Goal: Communication & Community: Participate in discussion

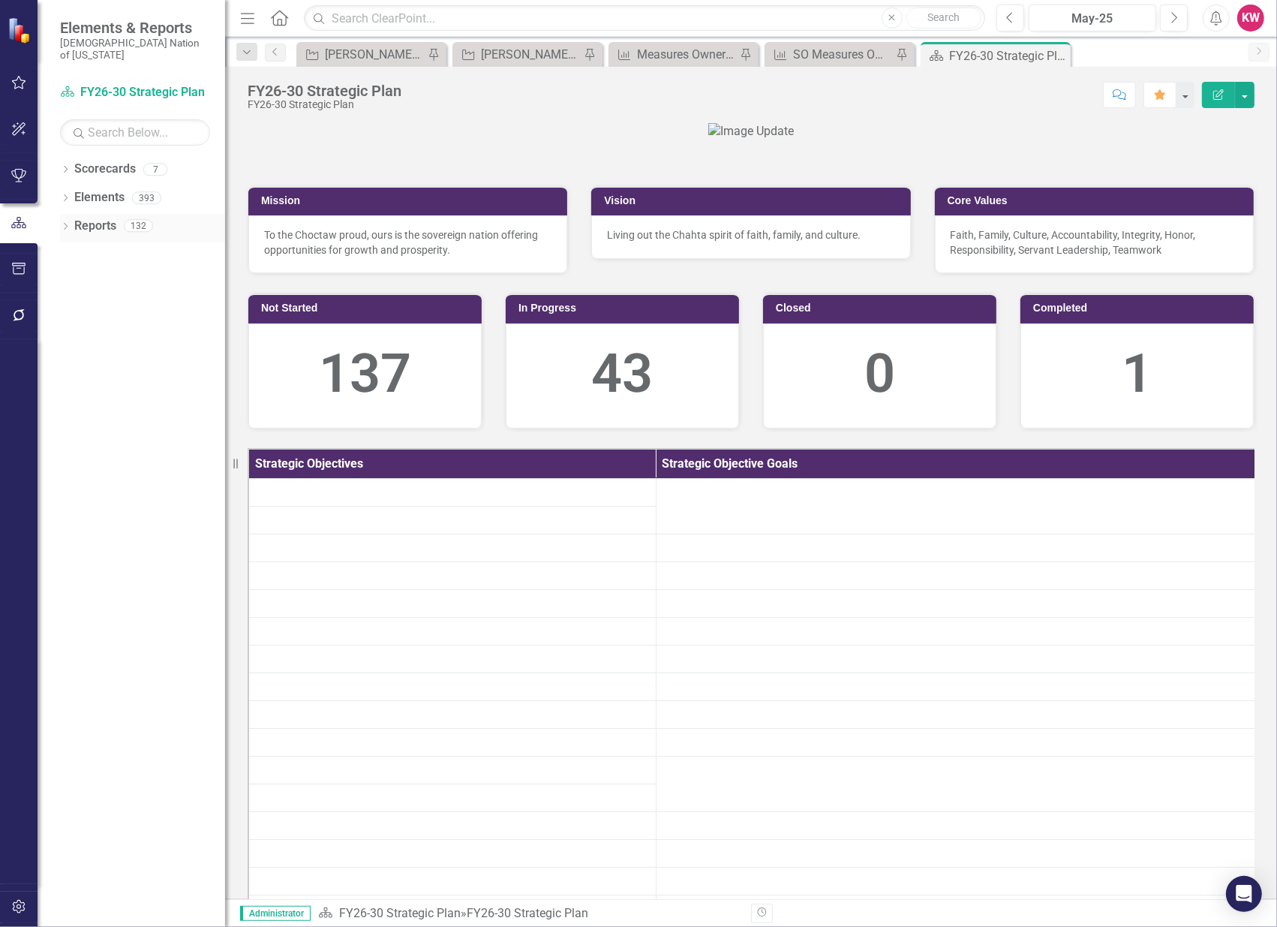
click at [94, 218] on link "Reports" at bounding box center [95, 226] width 42 height 17
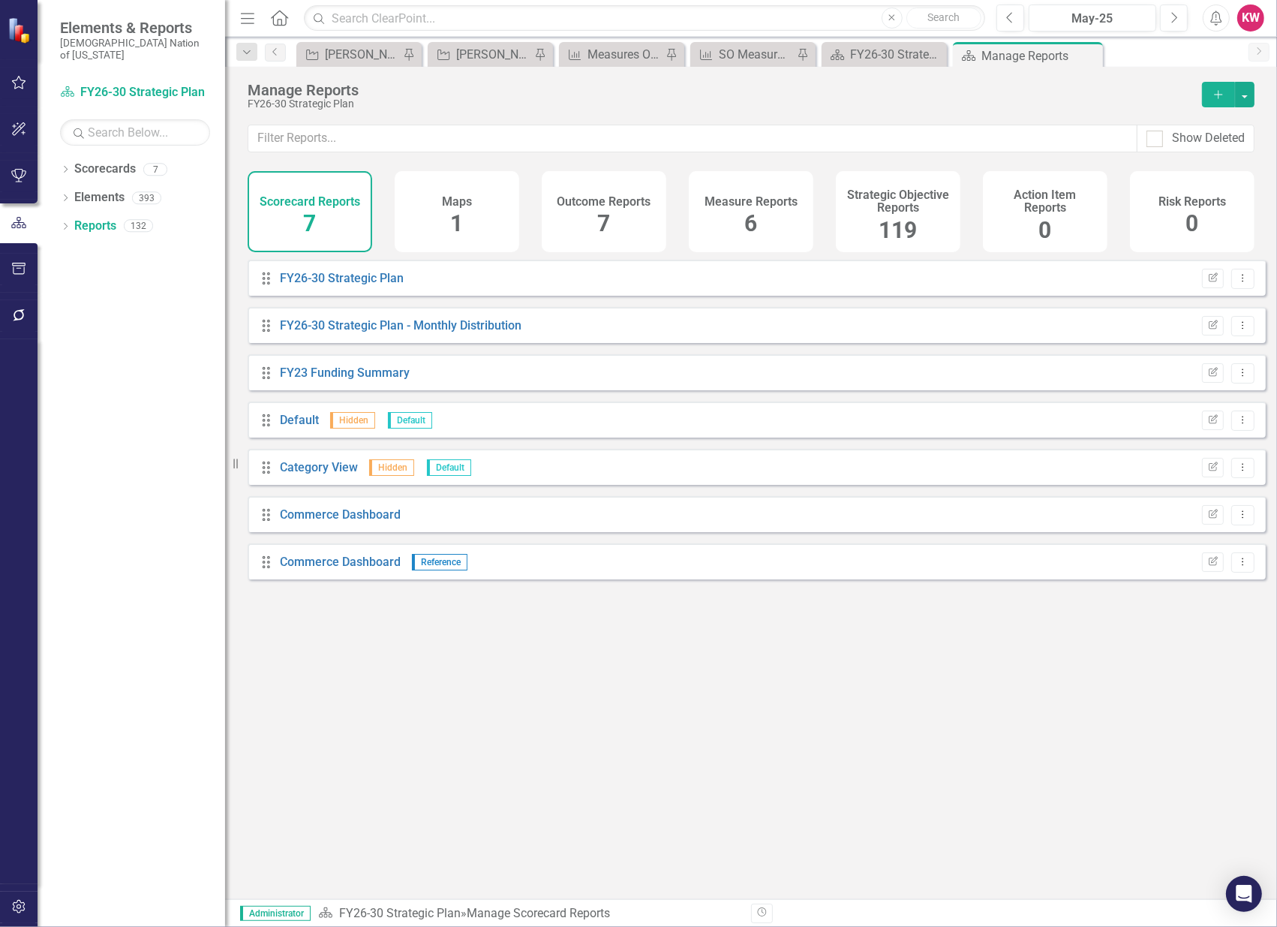
click at [909, 228] on span "119" at bounding box center [898, 230] width 38 height 26
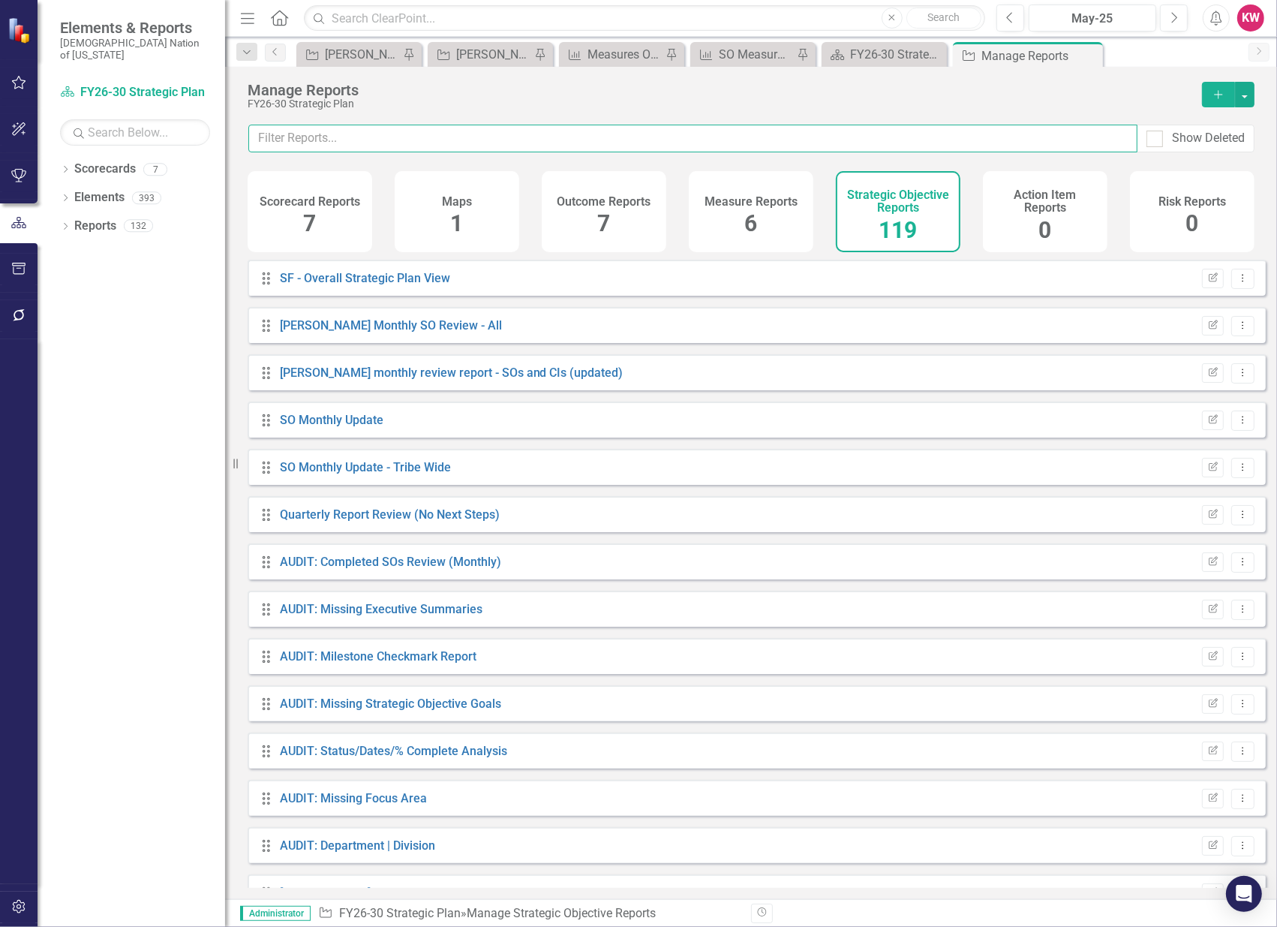
click at [358, 134] on input "text" at bounding box center [692, 139] width 889 height 28
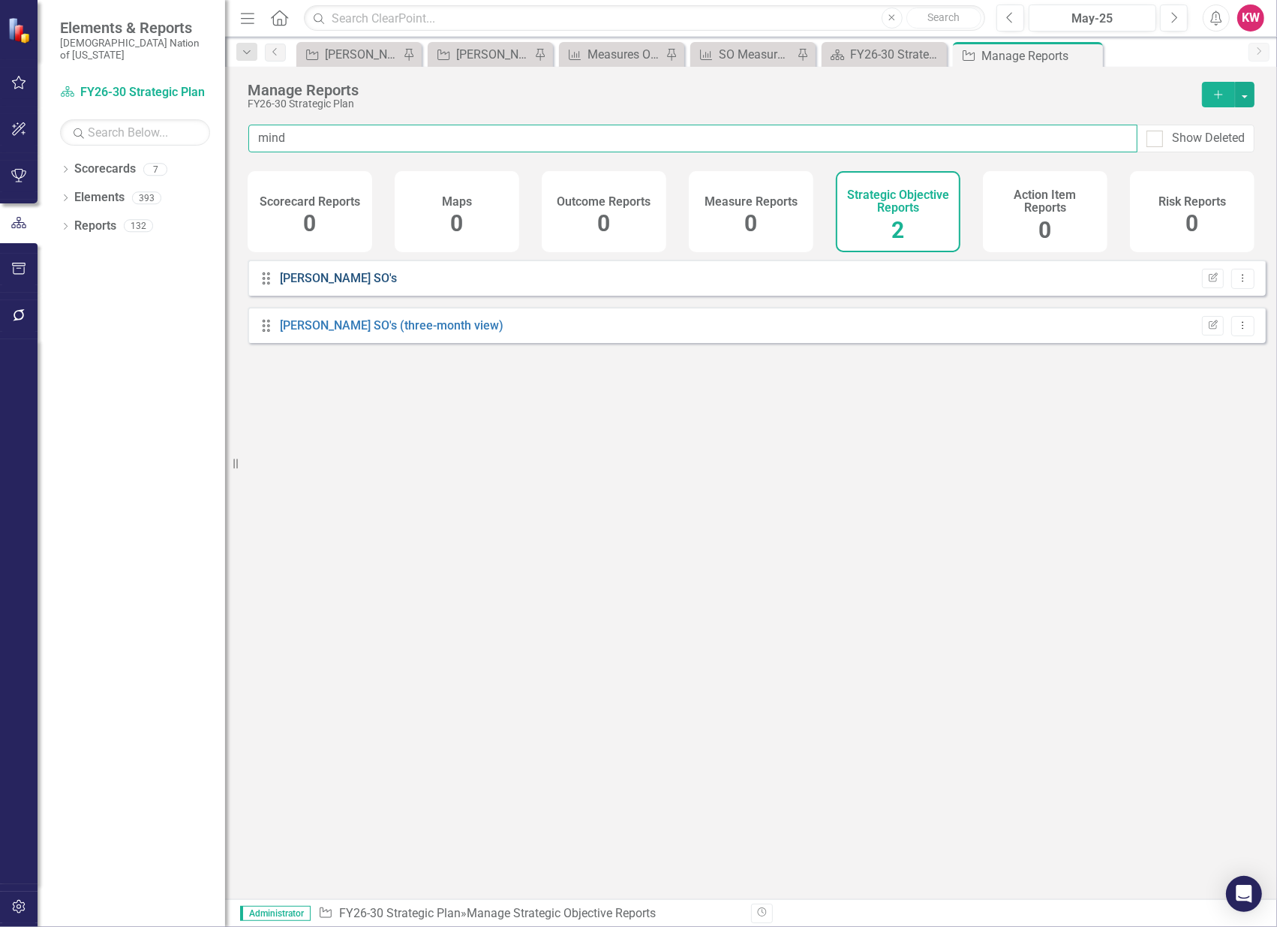
type input "mind"
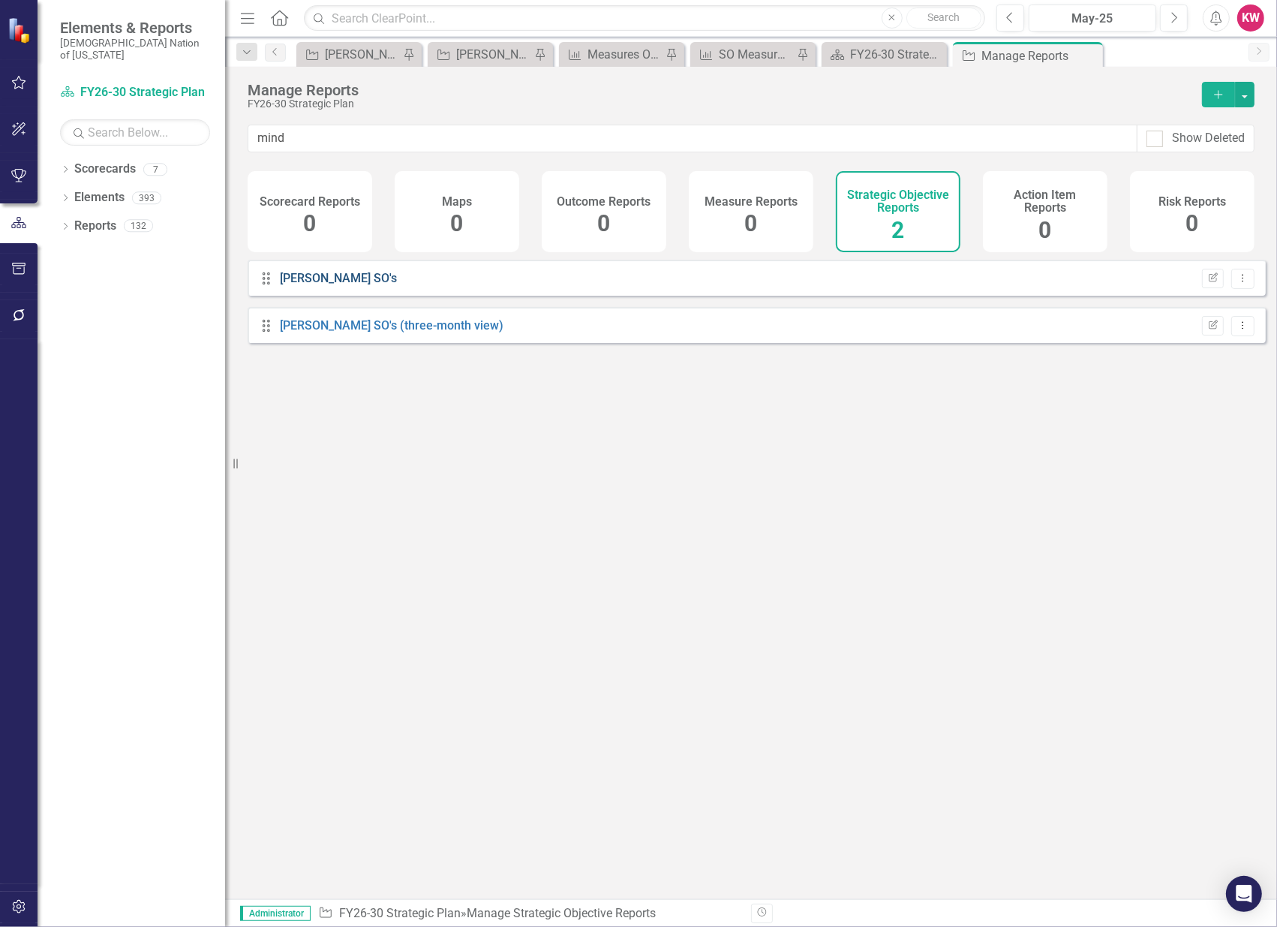
click at [311, 285] on link "[PERSON_NAME] SO's" at bounding box center [338, 278] width 117 height 14
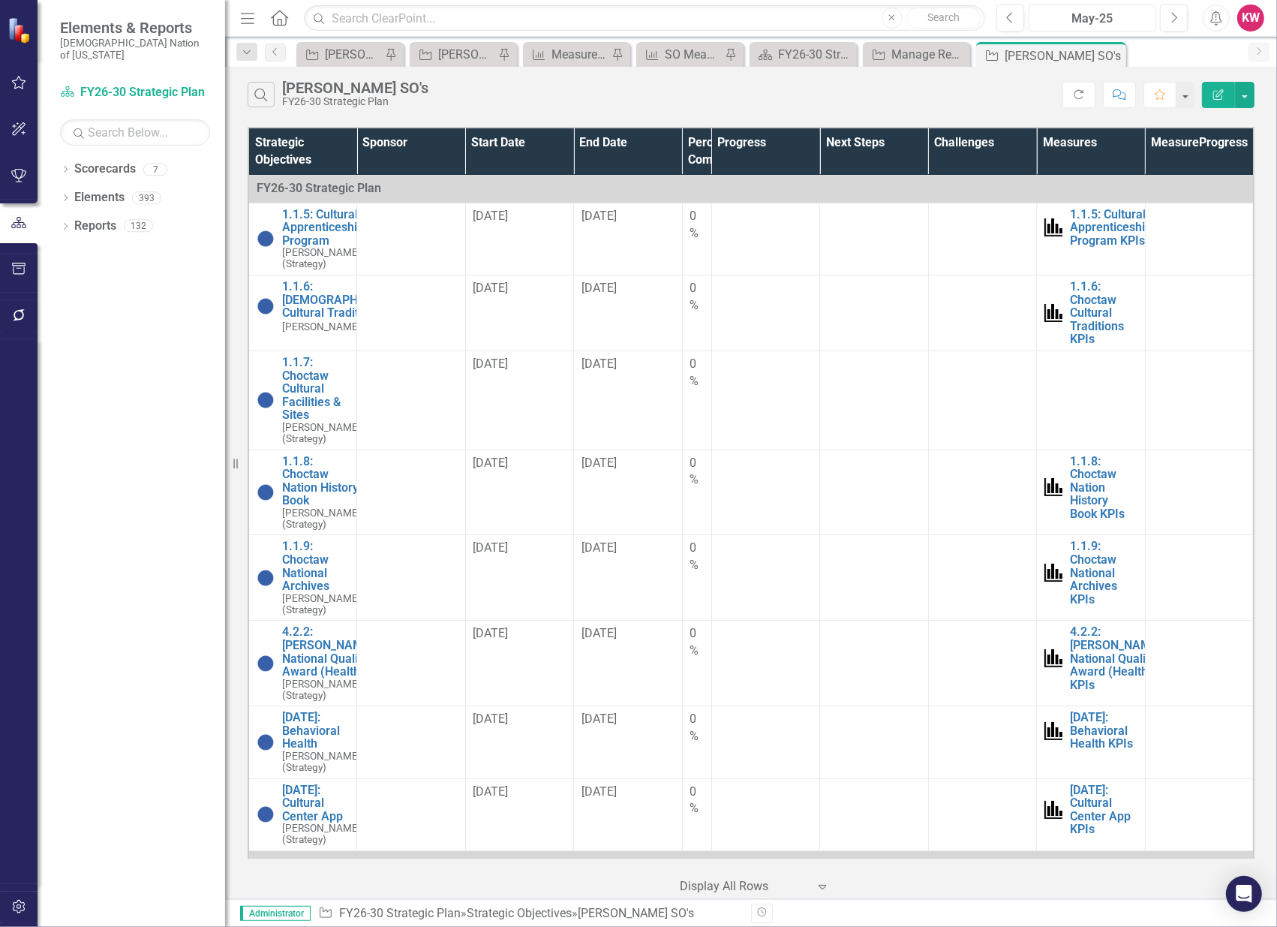
click at [1119, 13] on div "May-25" at bounding box center [1092, 19] width 117 height 18
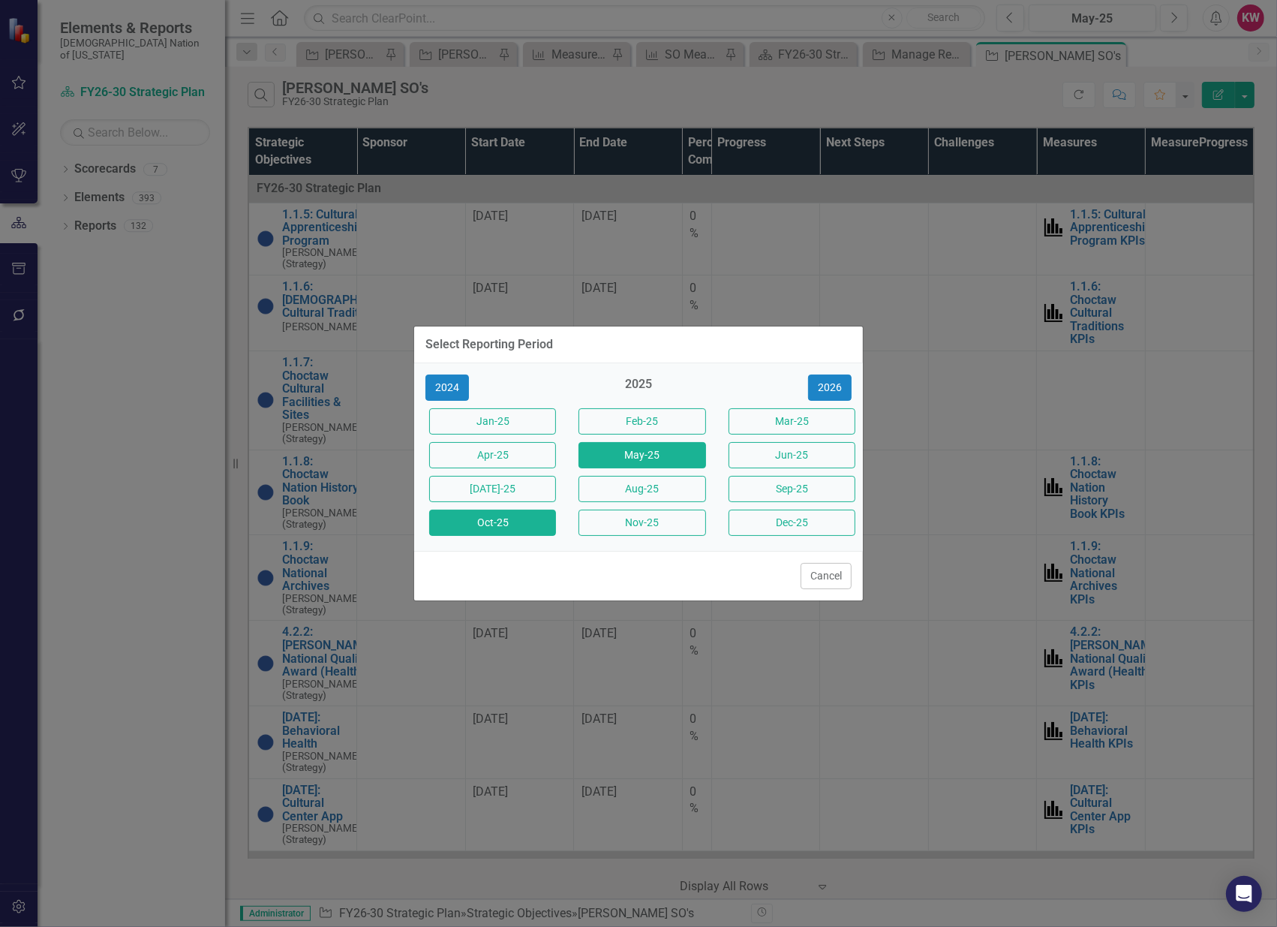
click at [515, 515] on button "Oct-25" at bounding box center [492, 522] width 127 height 26
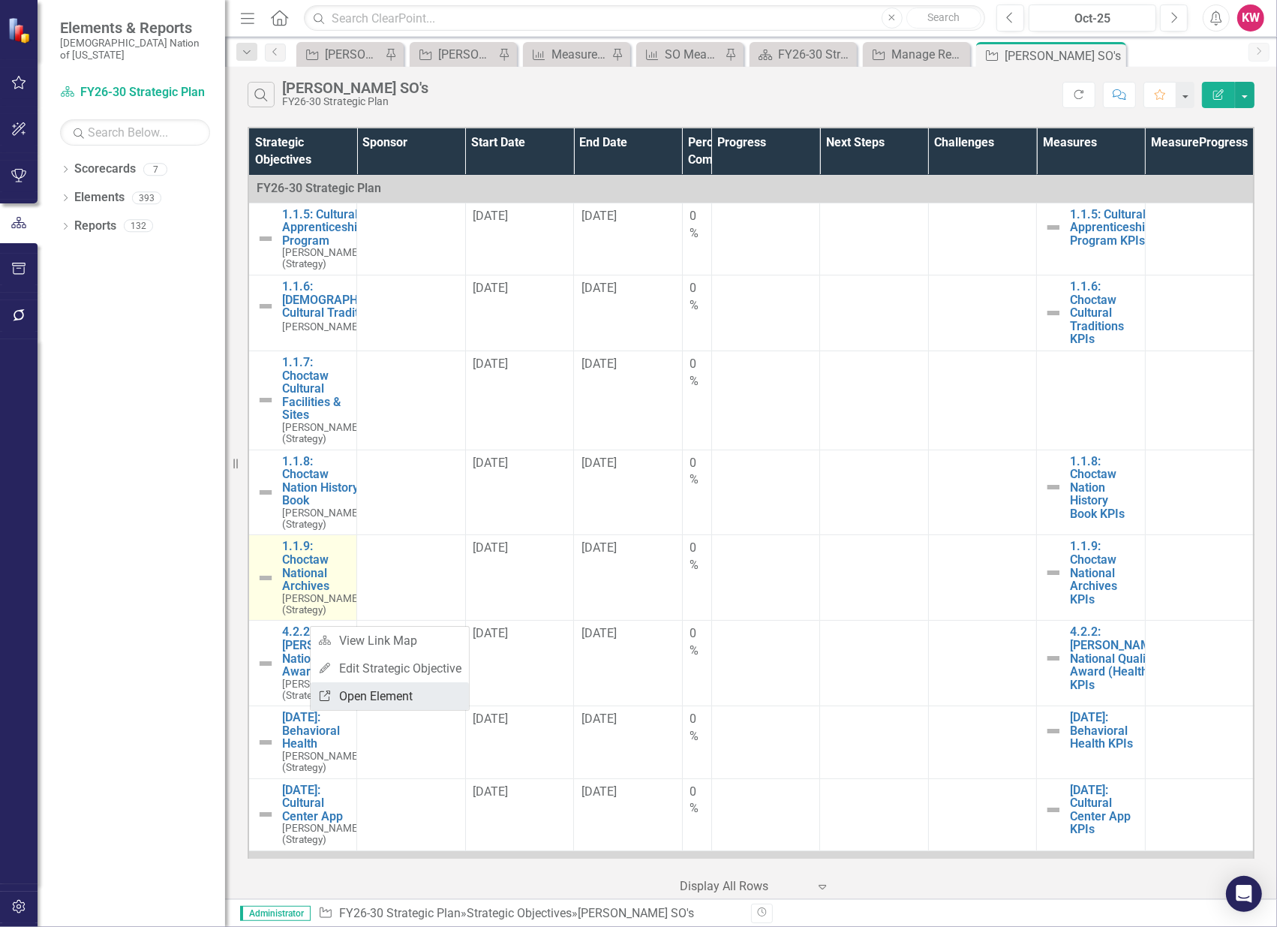
click at [379, 699] on link "Link Open Element" at bounding box center [390, 696] width 158 height 28
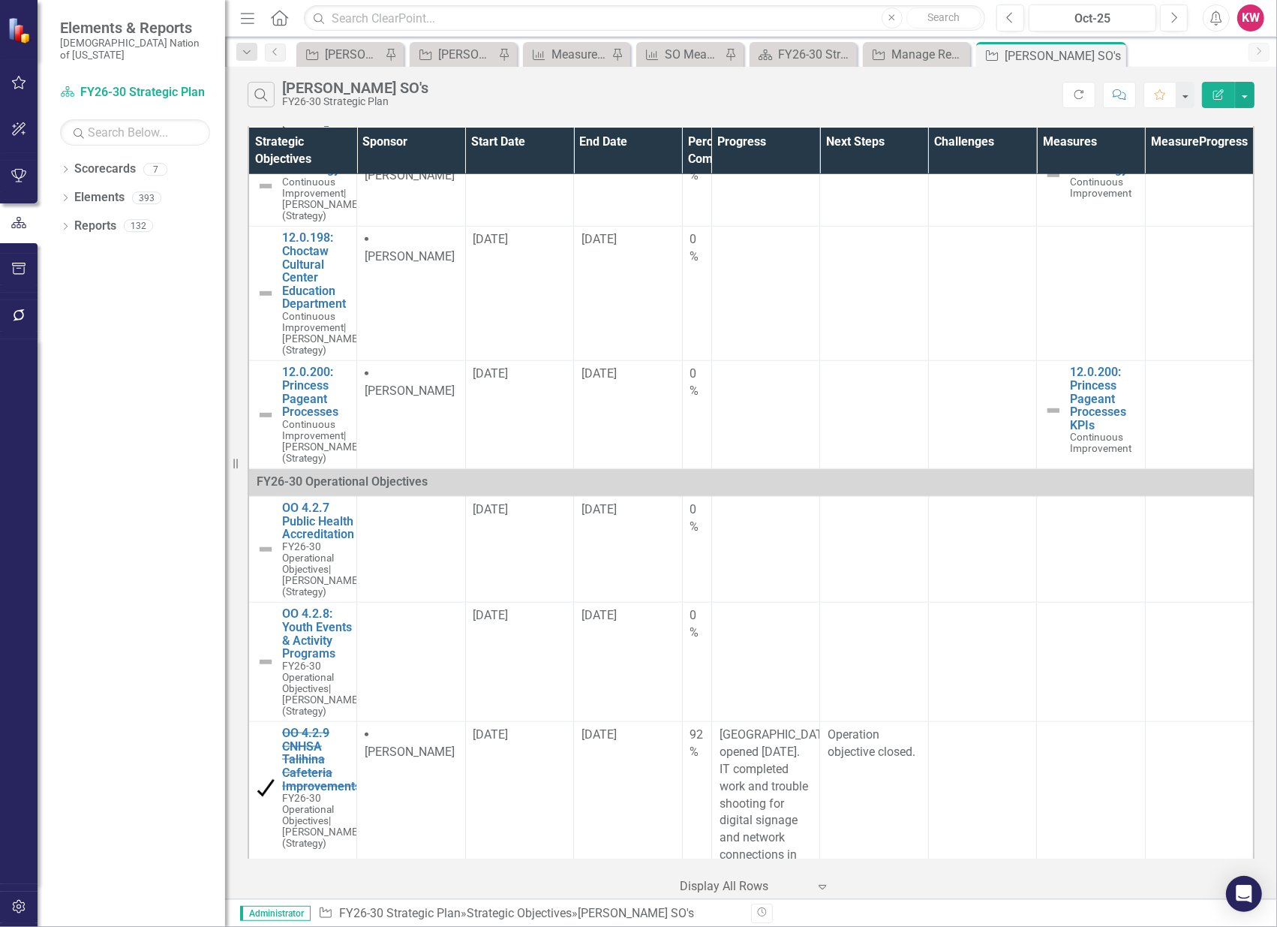
scroll to position [1417, 0]
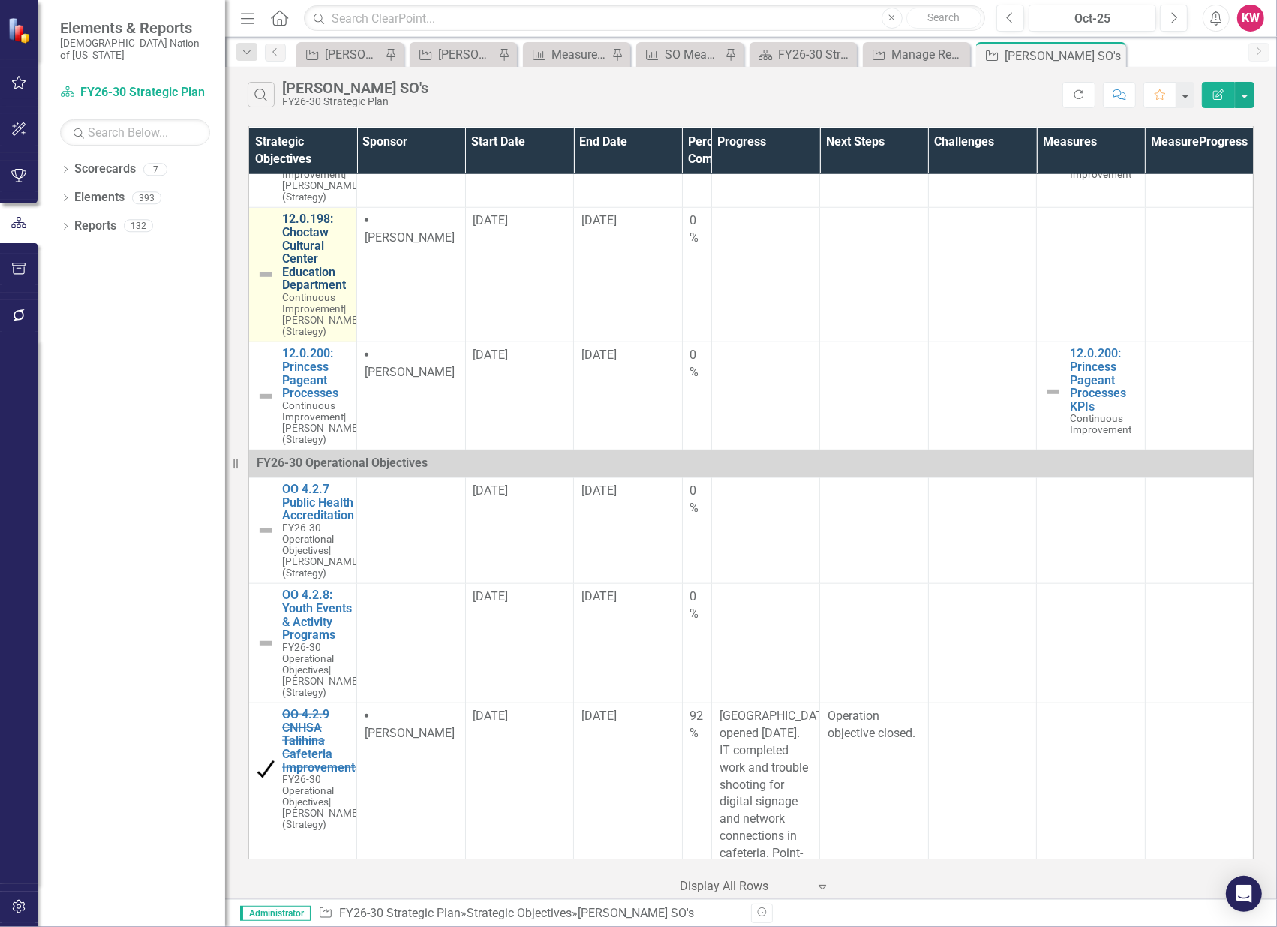
click at [305, 292] on link "12.0.198: Choctaw Cultural Center Education Department" at bounding box center [321, 252] width 79 height 80
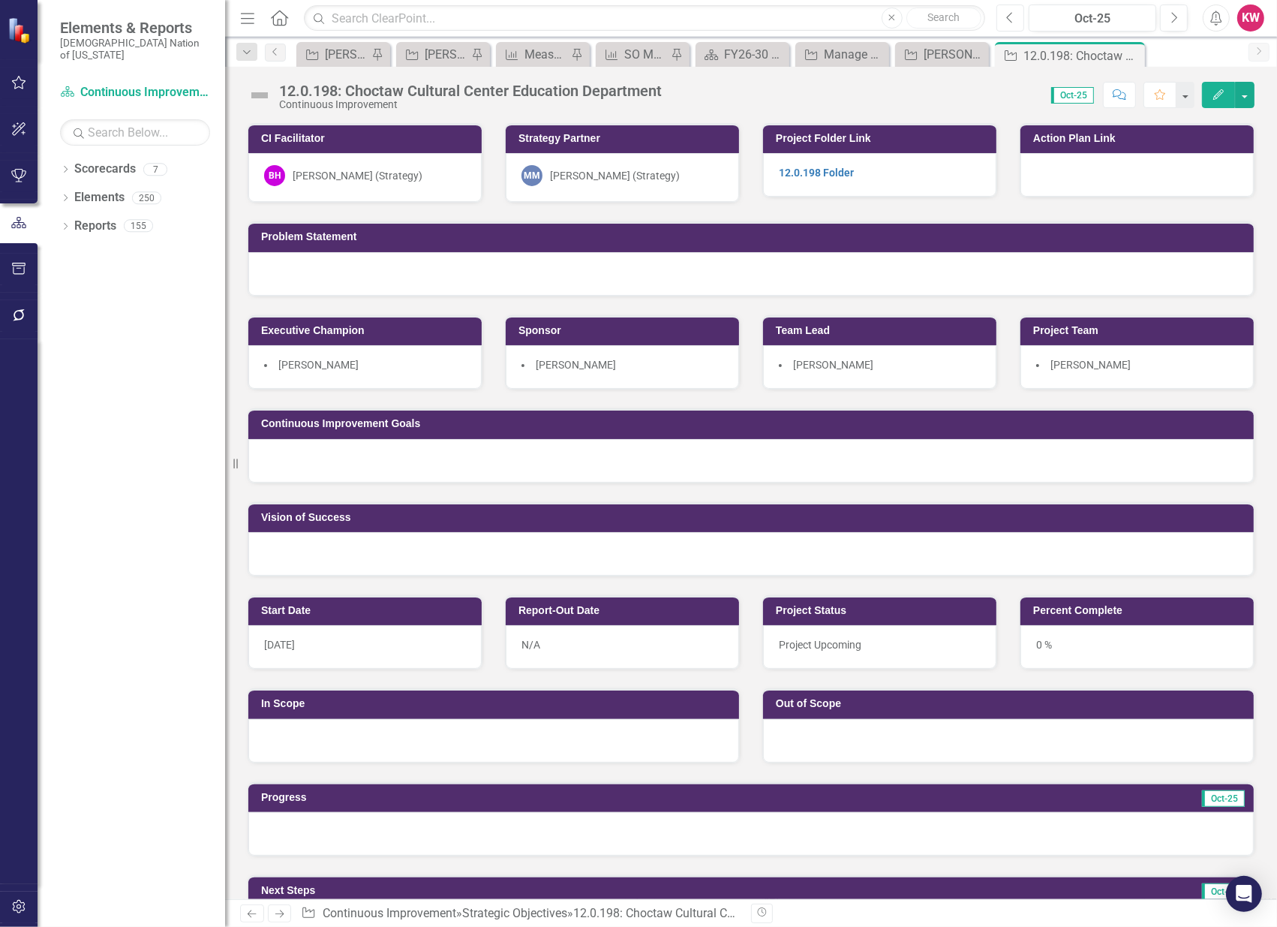
click at [1005, 19] on button "Previous" at bounding box center [1010, 18] width 28 height 27
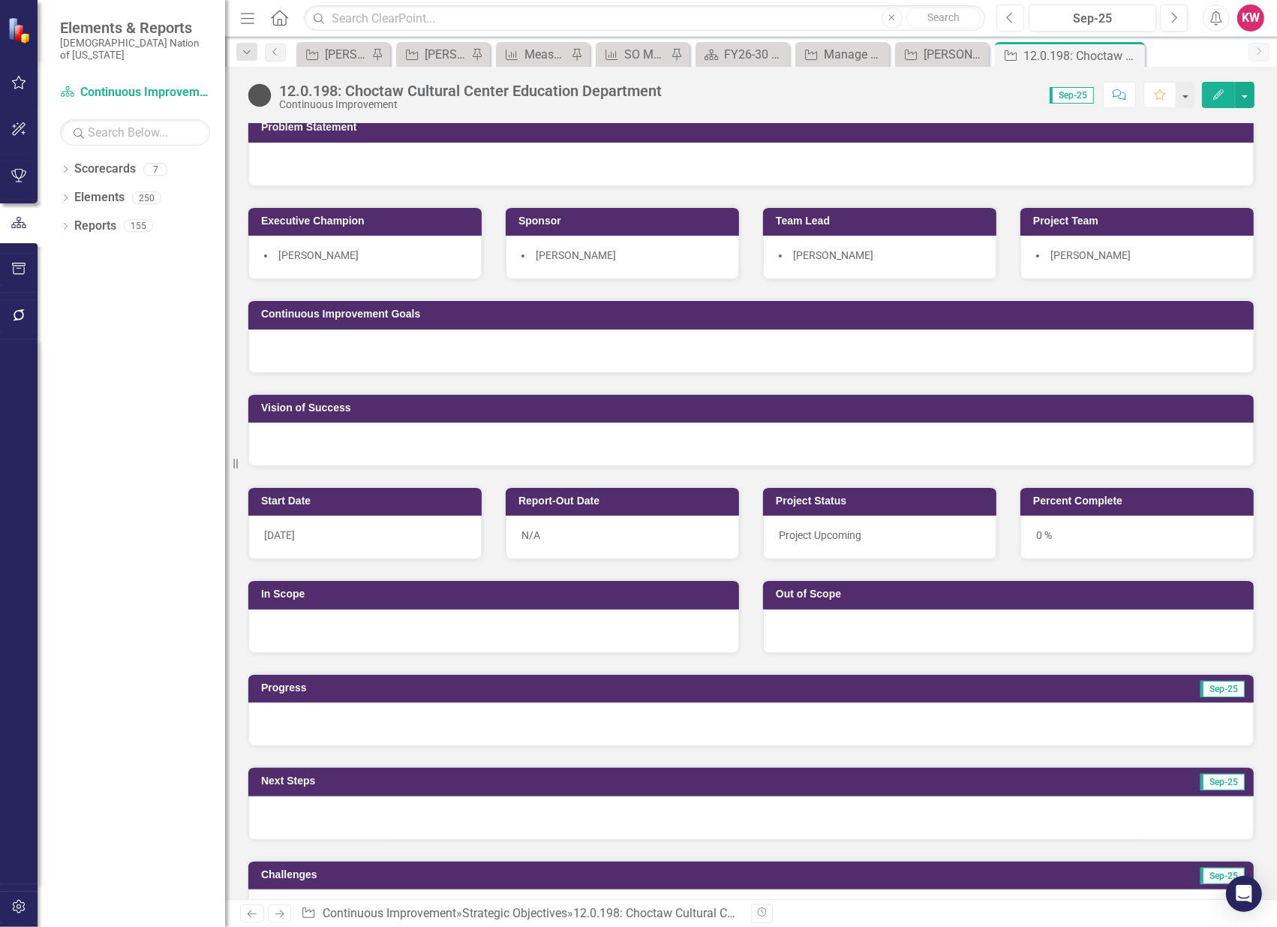
scroll to position [83, 0]
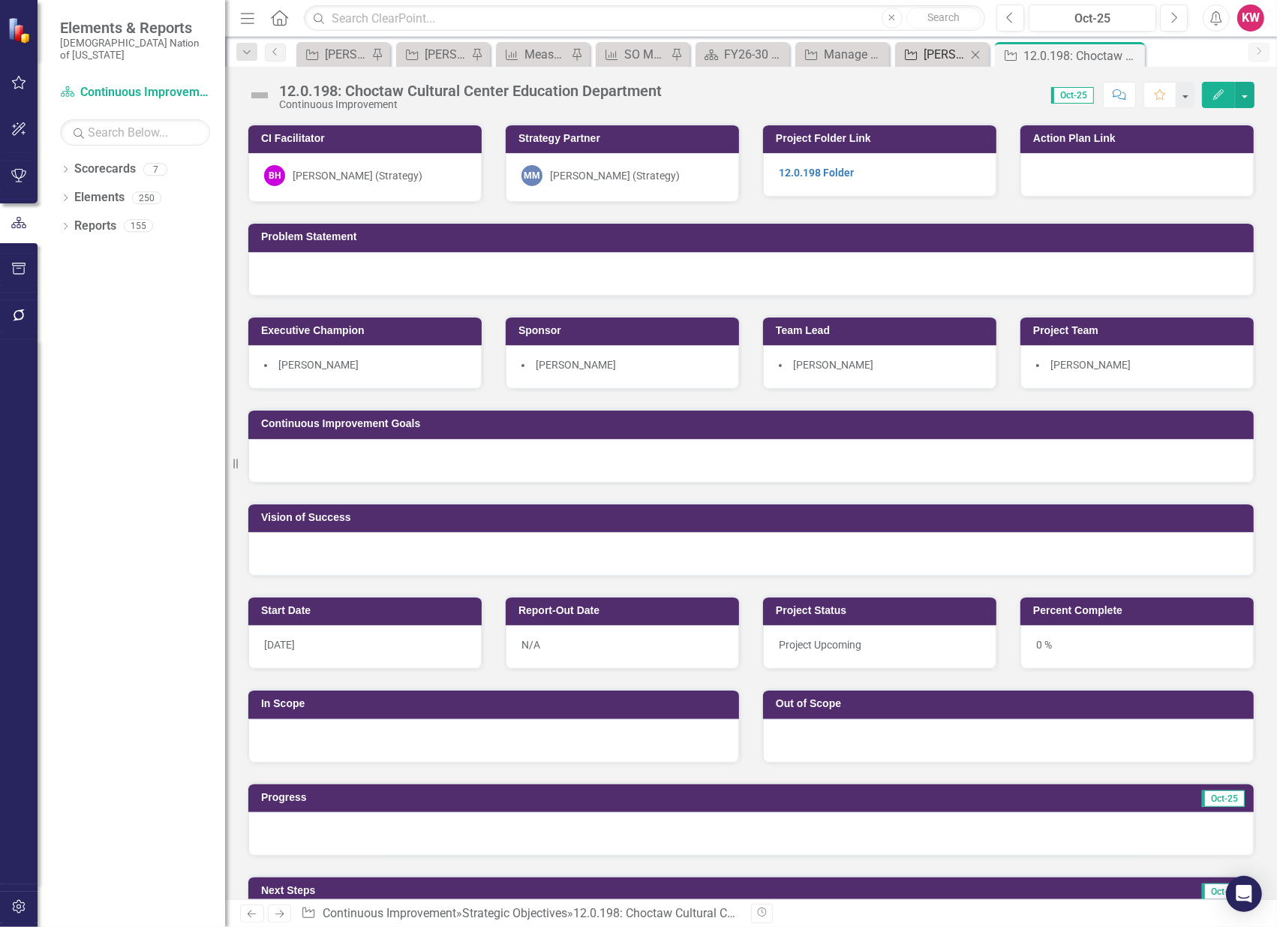
click at [943, 58] on div "[PERSON_NAME] SO's" at bounding box center [945, 54] width 43 height 19
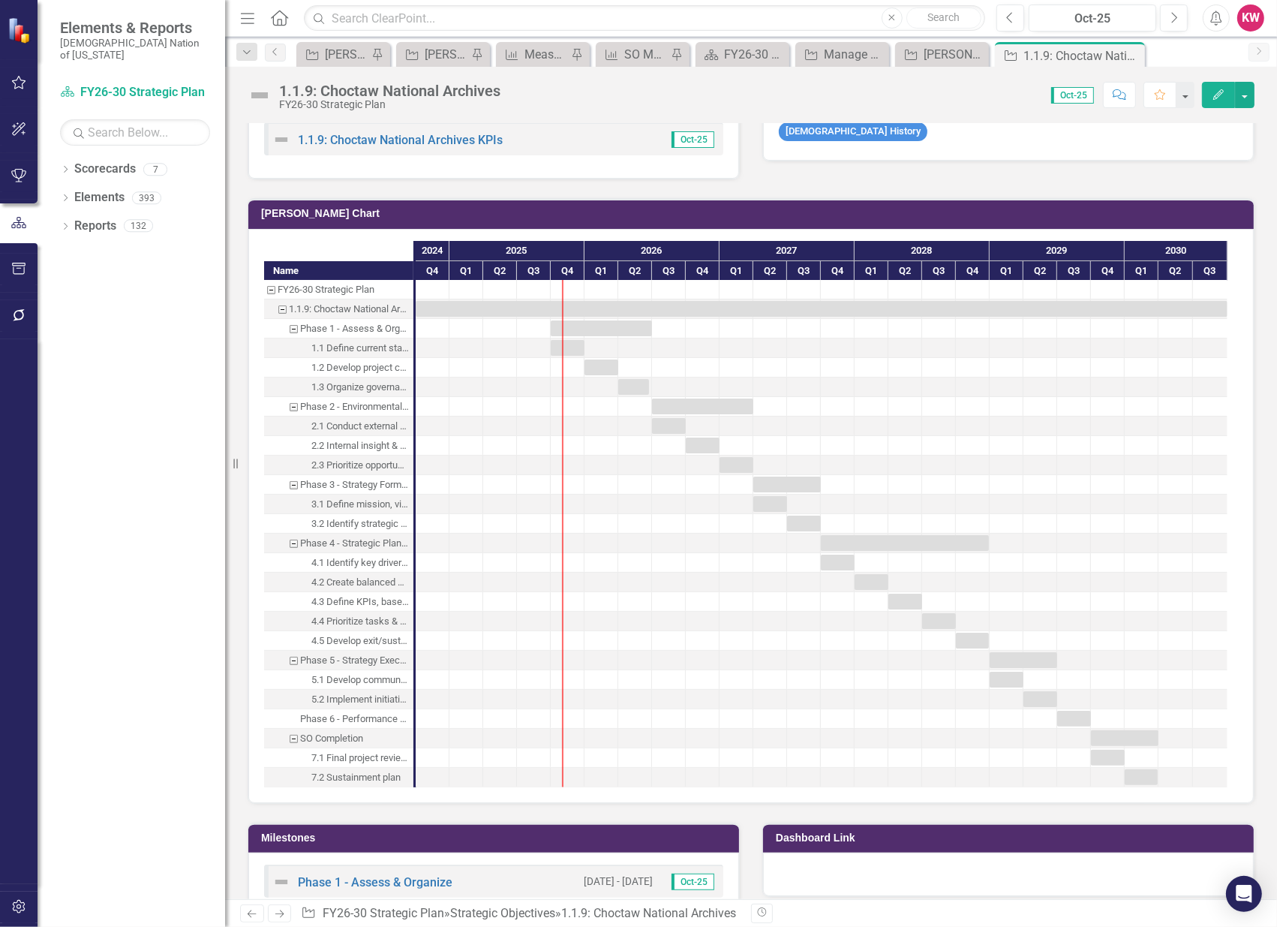
scroll to position [1250, 0]
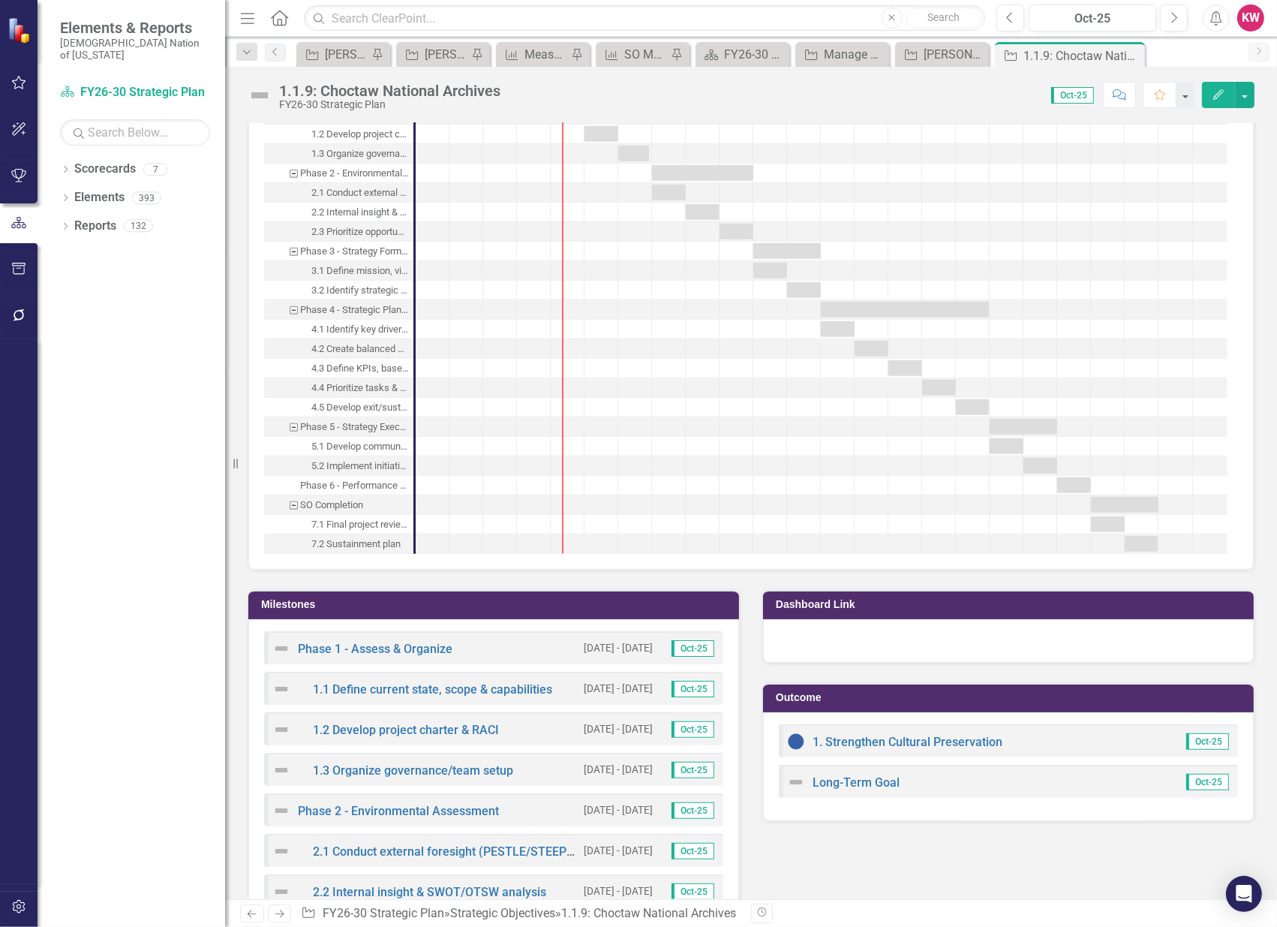
click at [296, 599] on h3 "Milestones" at bounding box center [496, 604] width 470 height 11
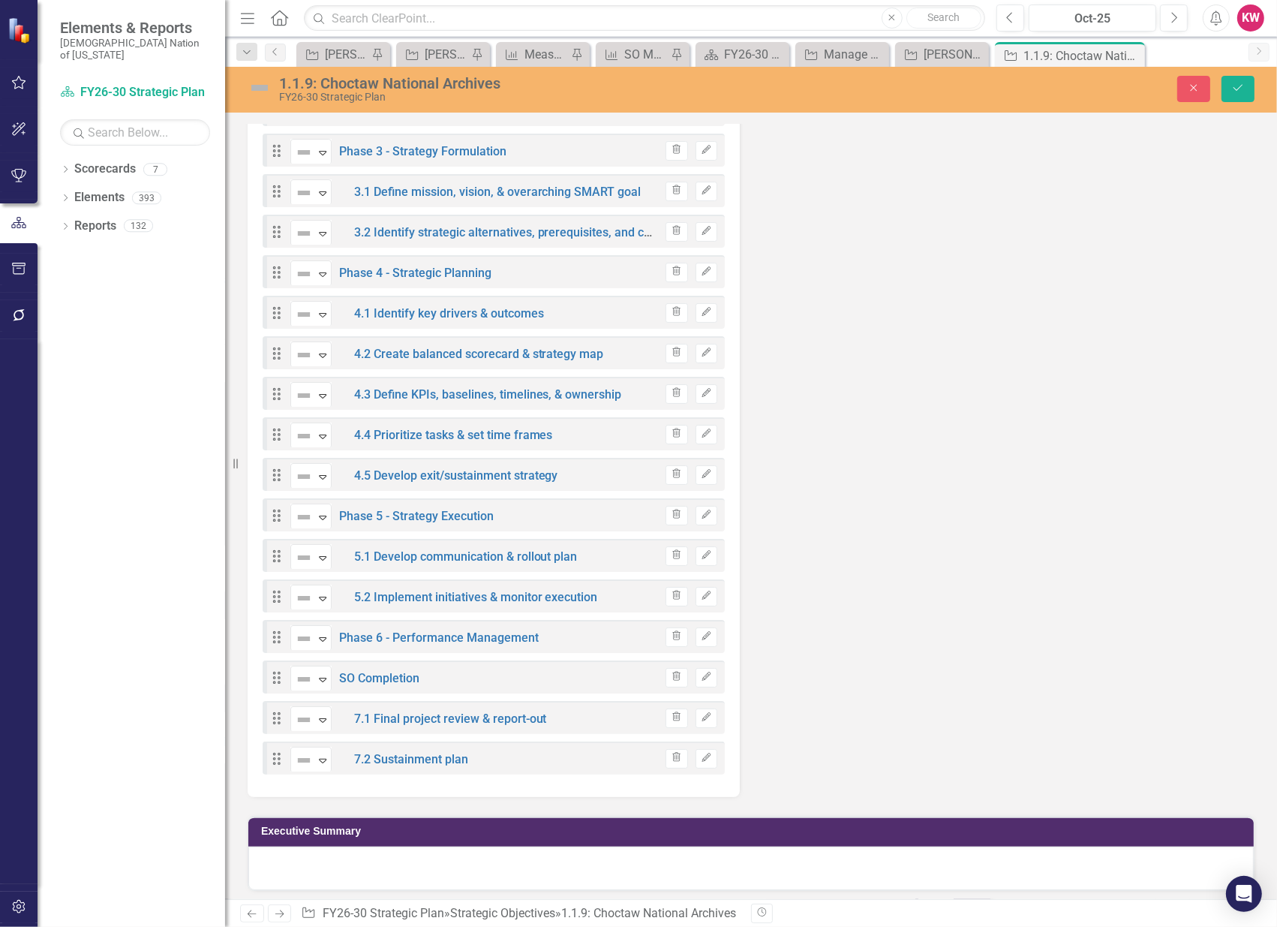
scroll to position [1328, 0]
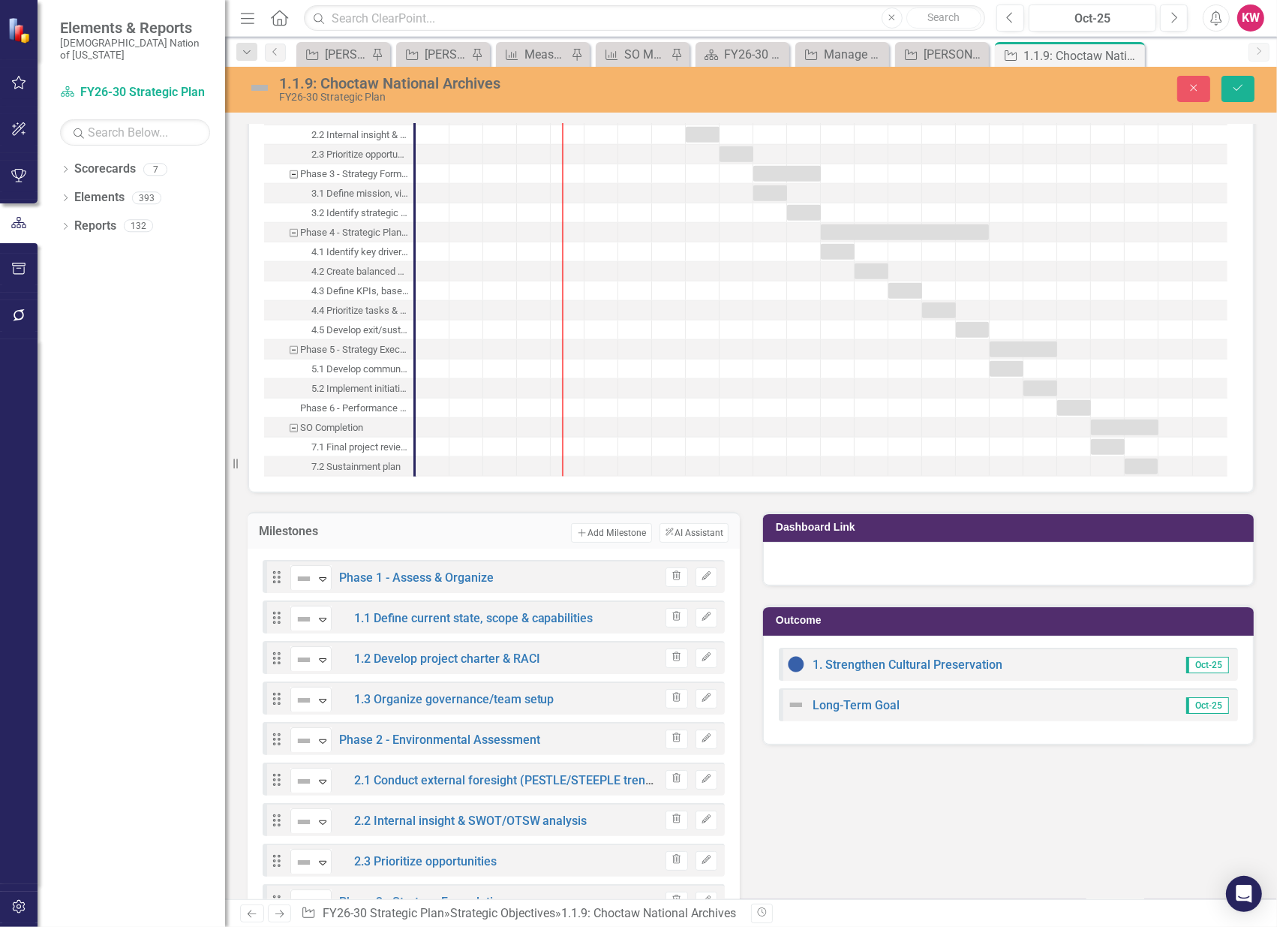
click at [275, 572] on icon at bounding box center [277, 577] width 8 height 12
click at [271, 611] on icon "Drag" at bounding box center [277, 617] width 20 height 15
click at [287, 512] on div "Milestones Add Add Milestone ClearPoint AI AI Assistant" at bounding box center [494, 530] width 492 height 37
click at [1196, 95] on button "Close" at bounding box center [1193, 89] width 33 height 26
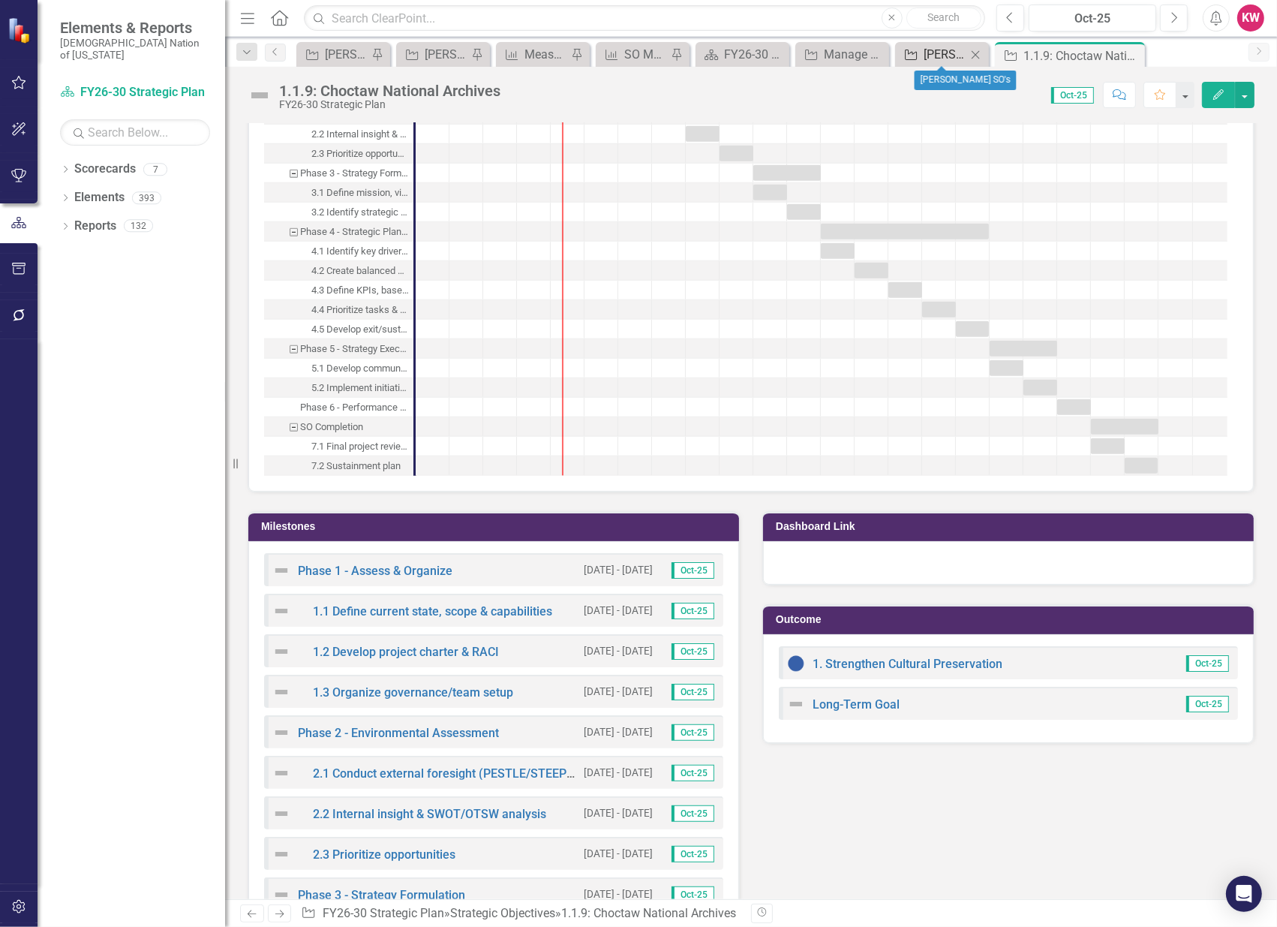
click at [933, 54] on div "[PERSON_NAME] SO's" at bounding box center [945, 54] width 43 height 19
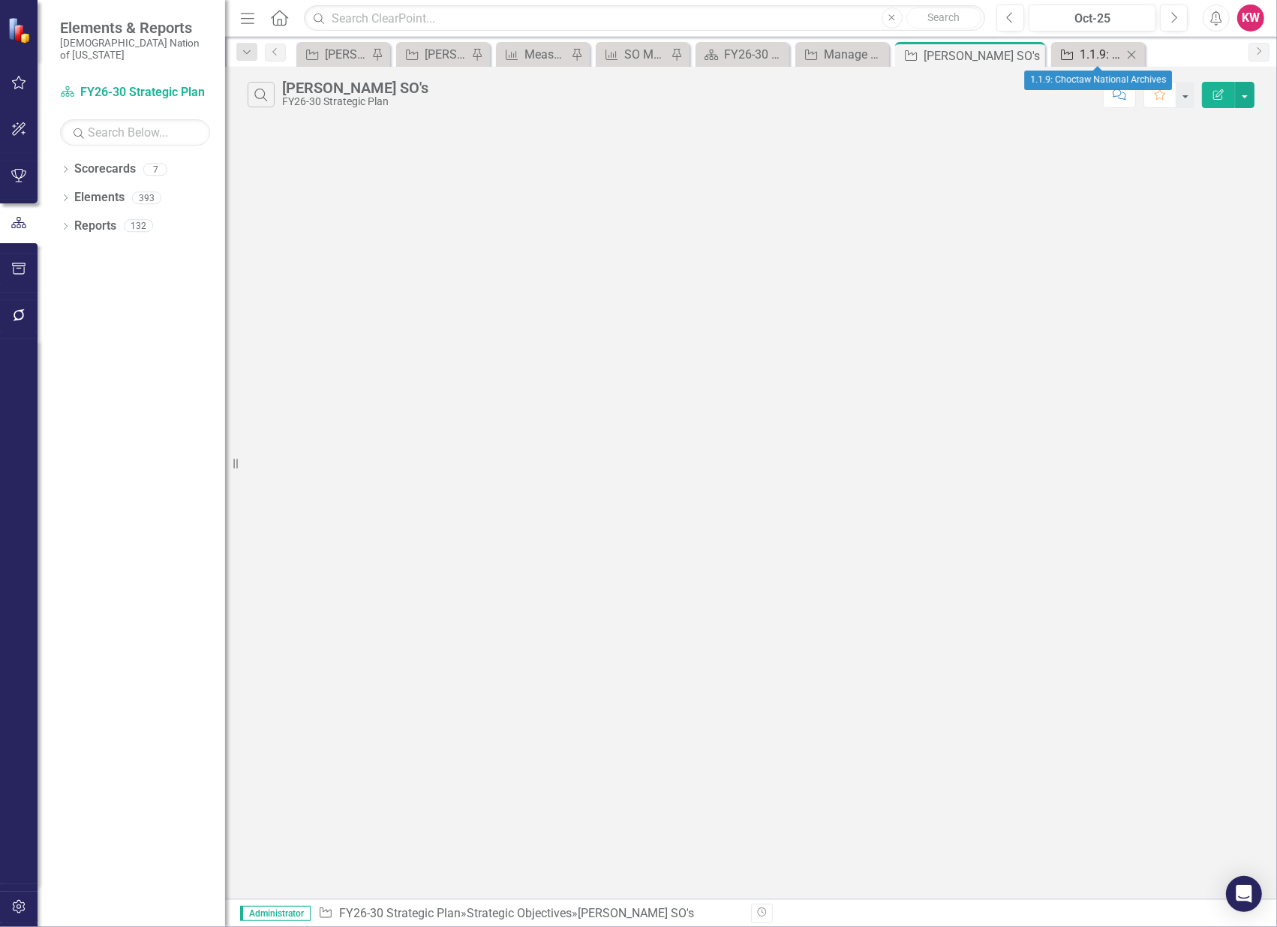
click at [1098, 55] on div "1.1.9: Choctaw National Archives" at bounding box center [1101, 54] width 43 height 19
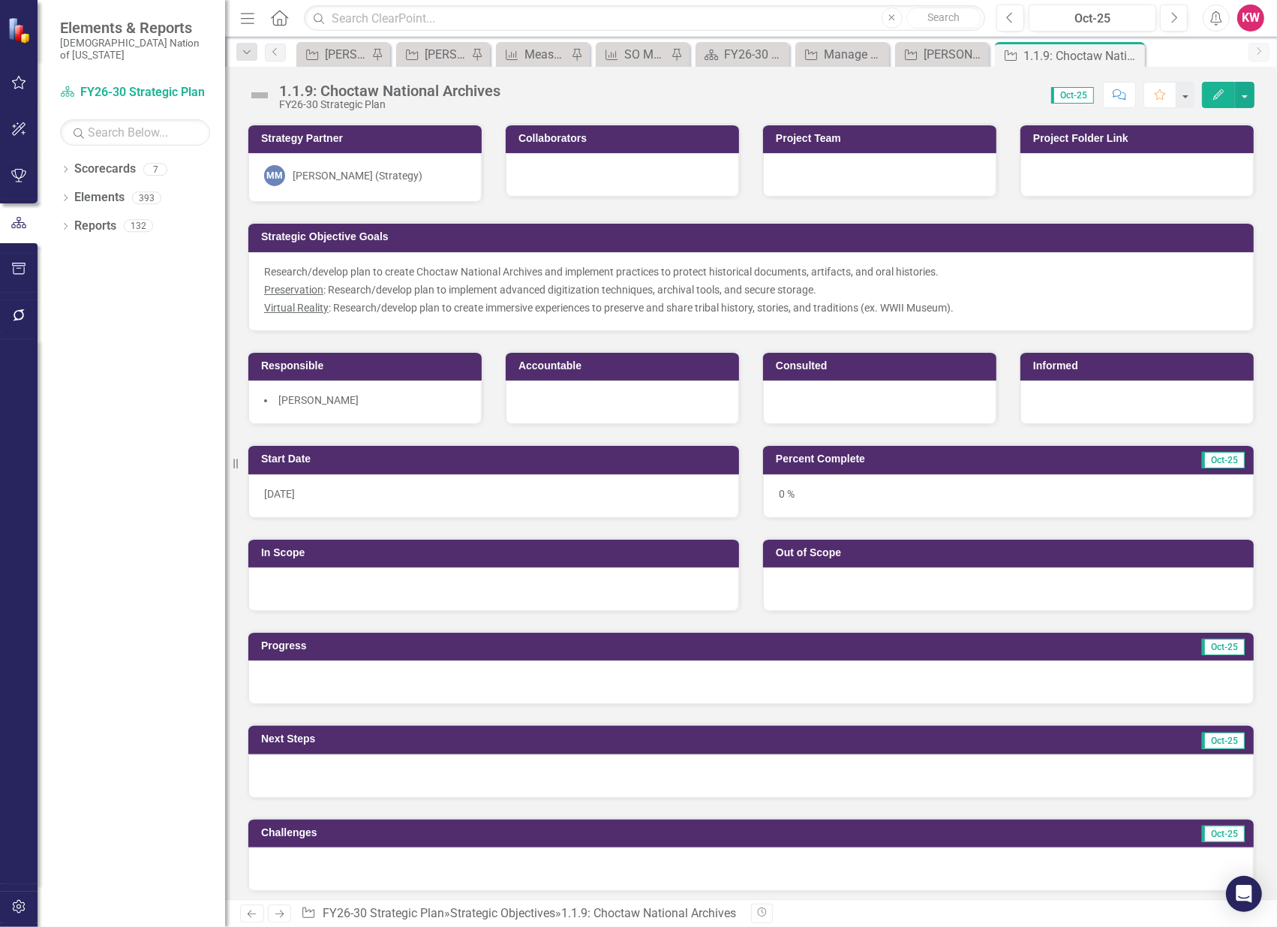
click at [1121, 95] on icon "Comment" at bounding box center [1120, 94] width 14 height 11
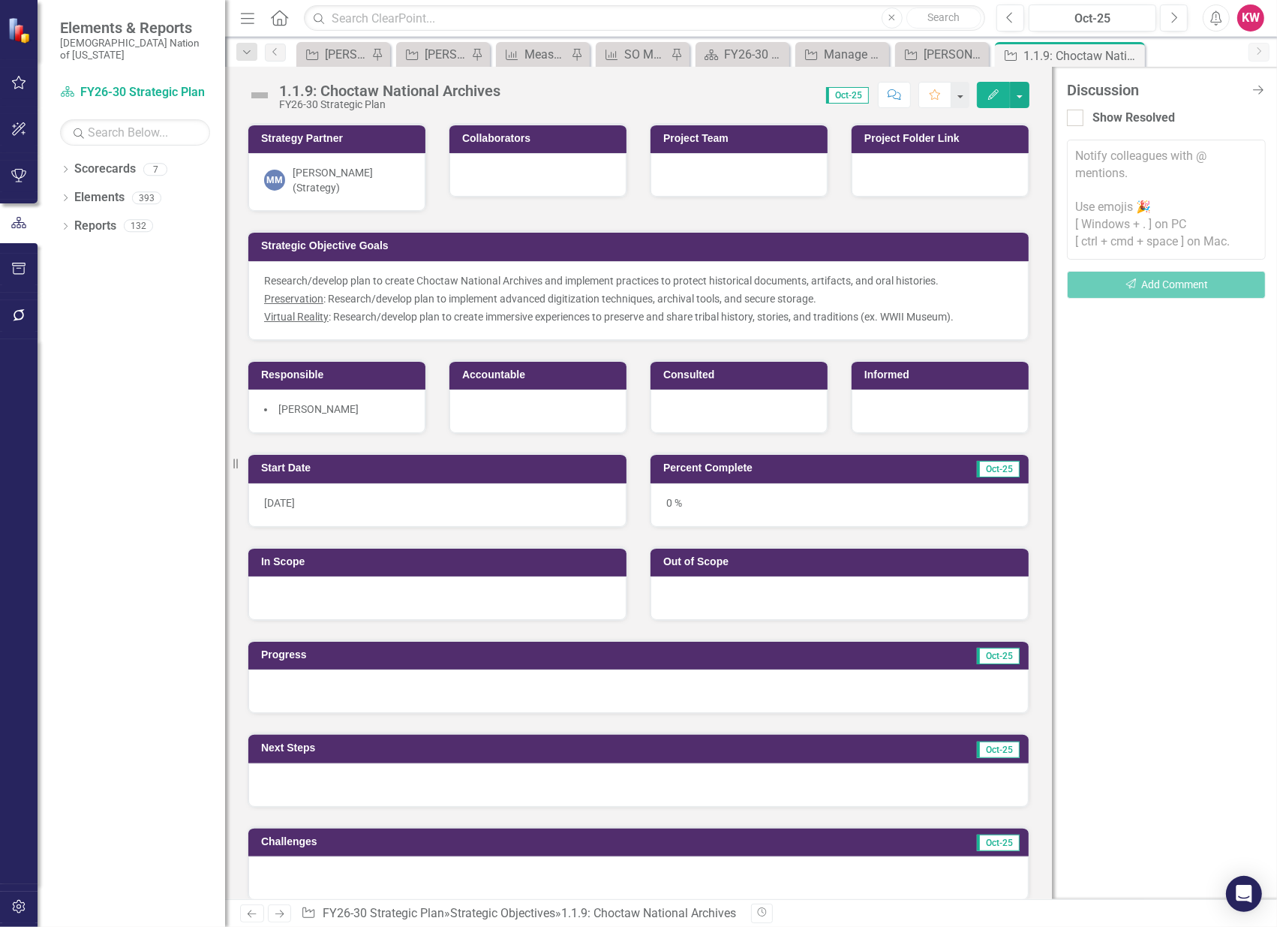
click at [1097, 167] on textarea at bounding box center [1166, 200] width 199 height 120
type textarea "M"
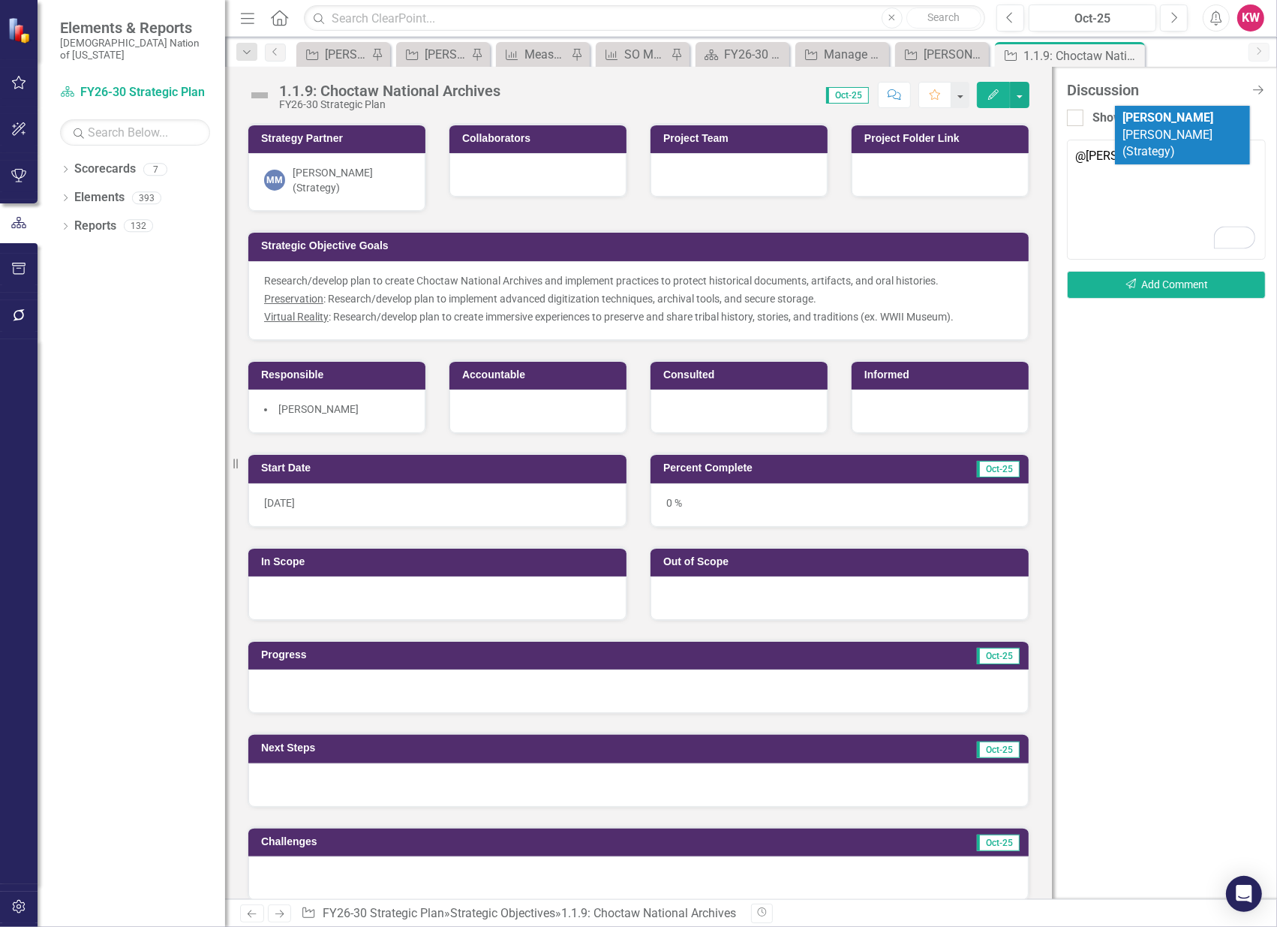
click at [1152, 107] on li "Mindi McGehee (Strategy)" at bounding box center [1182, 135] width 135 height 59
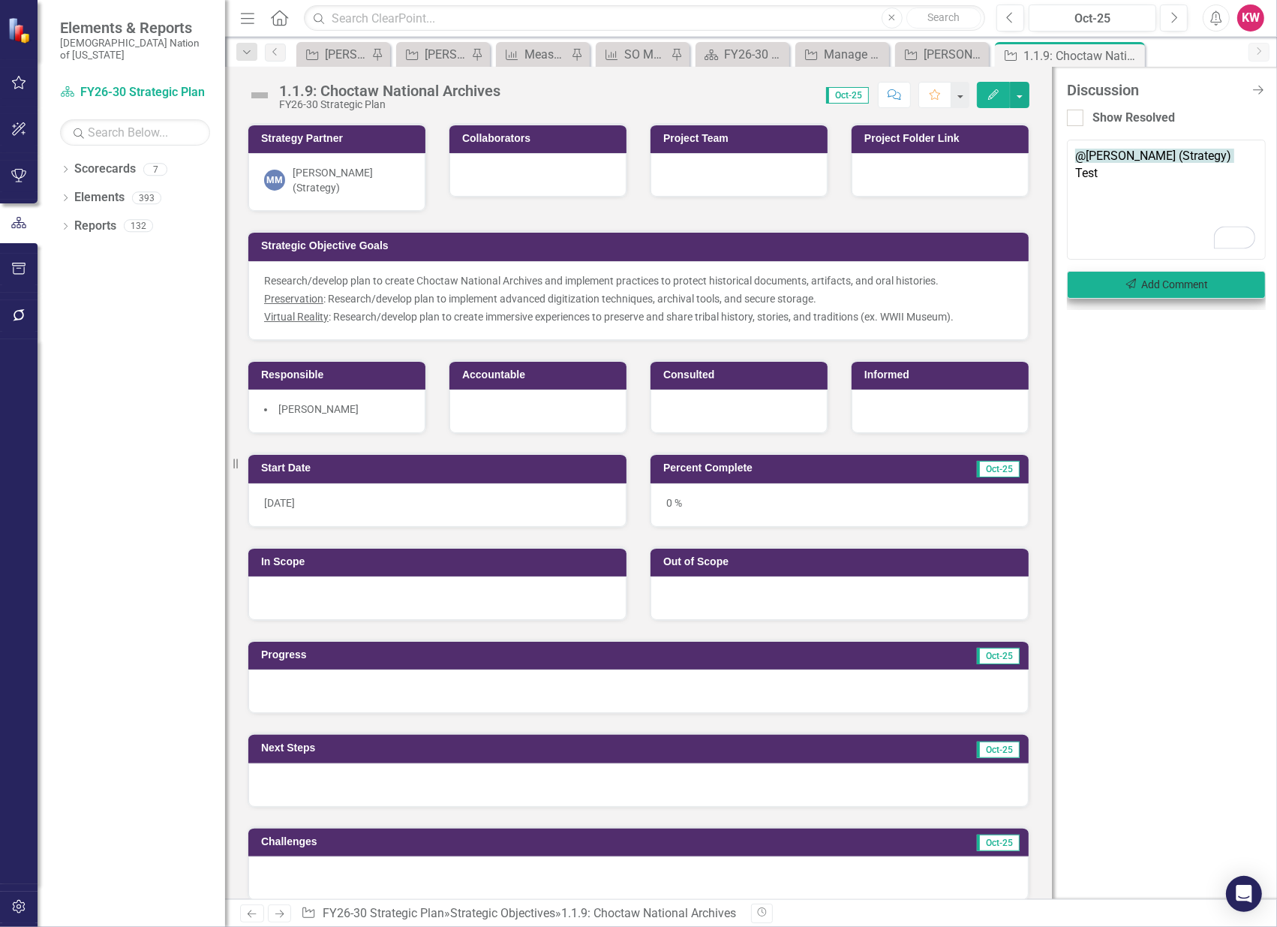
type textarea "@Mindi McGehee (Strategy) Test"
click at [1161, 288] on button "Send Add Comment" at bounding box center [1166, 285] width 199 height 28
